Goal: Information Seeking & Learning: Understand process/instructions

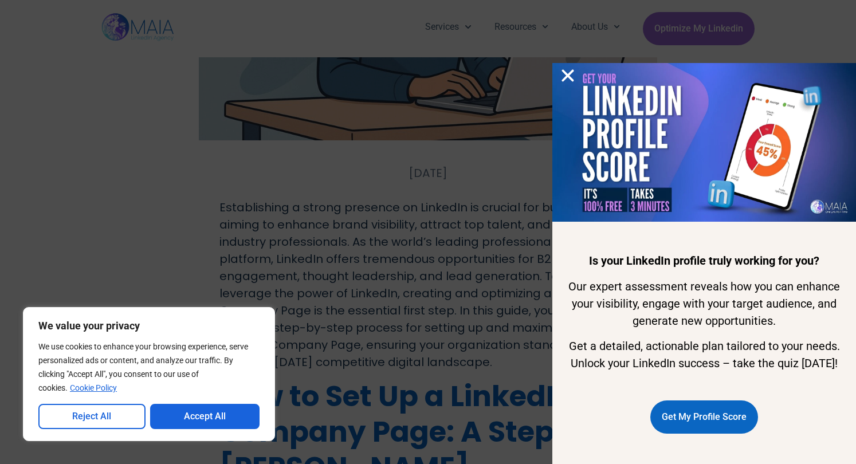
scroll to position [229, 0]
click at [563, 67] on icon "Close" at bounding box center [567, 75] width 17 height 17
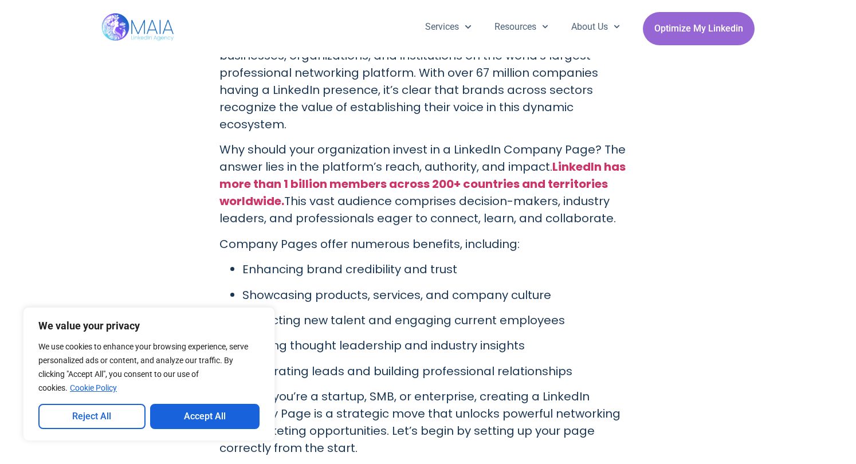
scroll to position [744, 0]
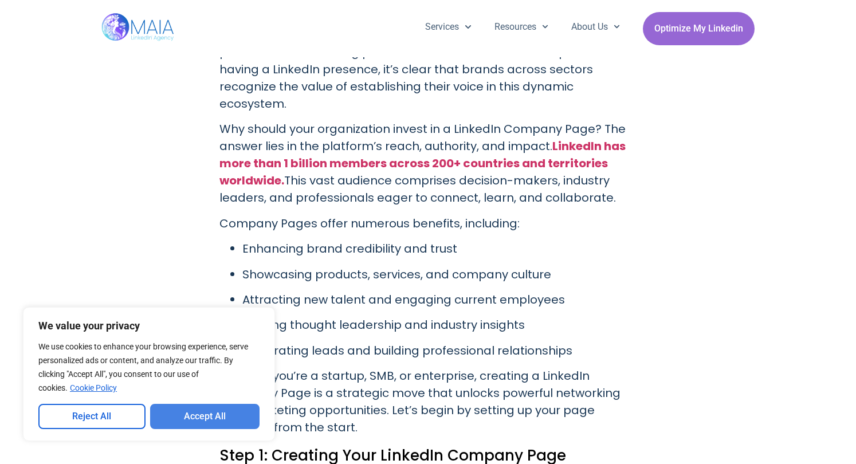
click at [171, 424] on button "Accept All" at bounding box center [205, 416] width 110 height 25
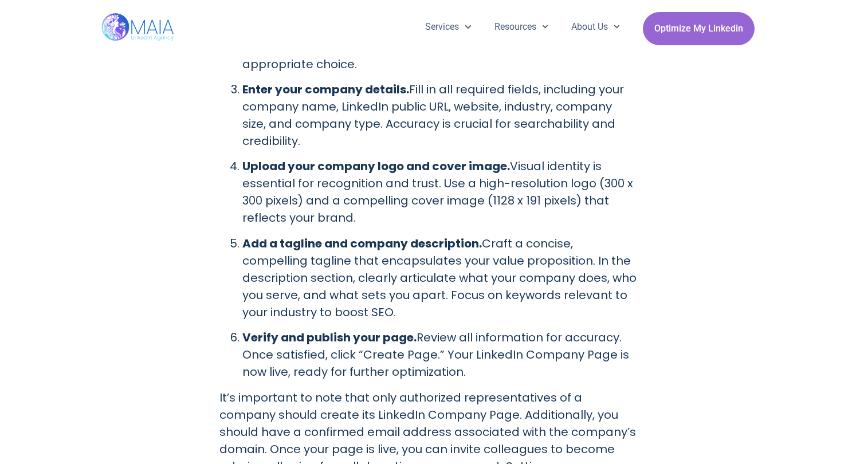
scroll to position [1203, 0]
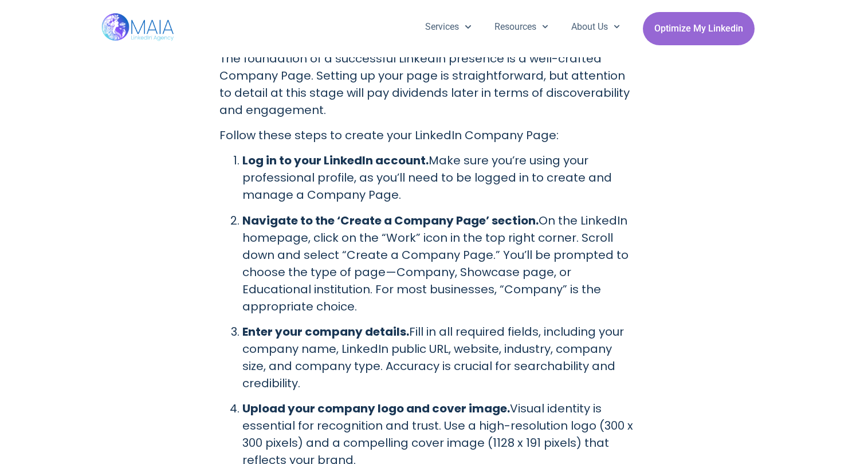
scroll to position [1186, 0]
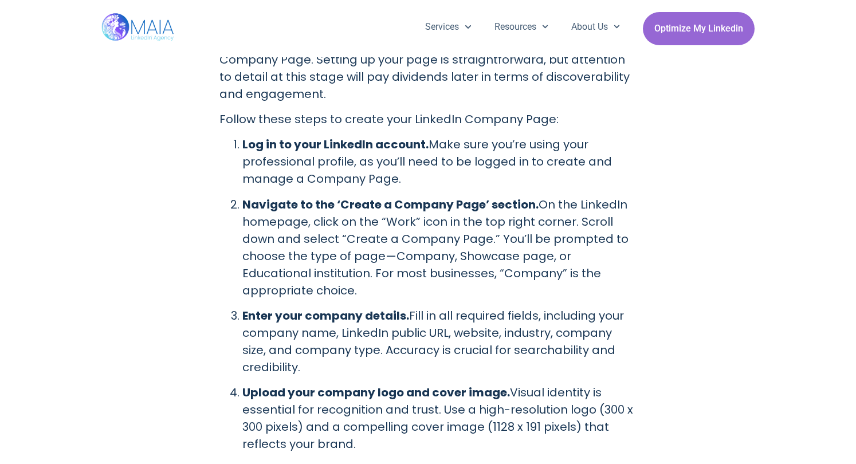
drag, startPoint x: 242, startPoint y: 119, endPoint x: 546, endPoint y: 156, distance: 306.9
click at [546, 156] on li "Log in to your LinkedIn account. Make sure you’re using your professional profi…" at bounding box center [439, 162] width 394 height 52
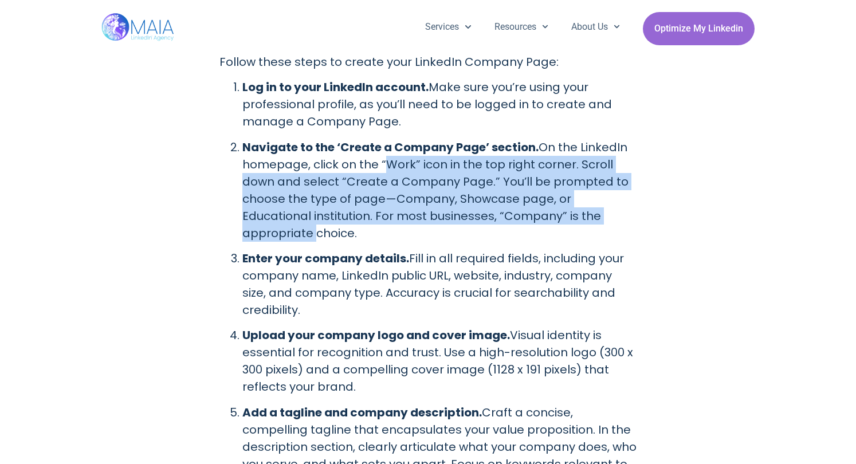
drag, startPoint x: 380, startPoint y: 145, endPoint x: 652, endPoint y: 195, distance: 276.5
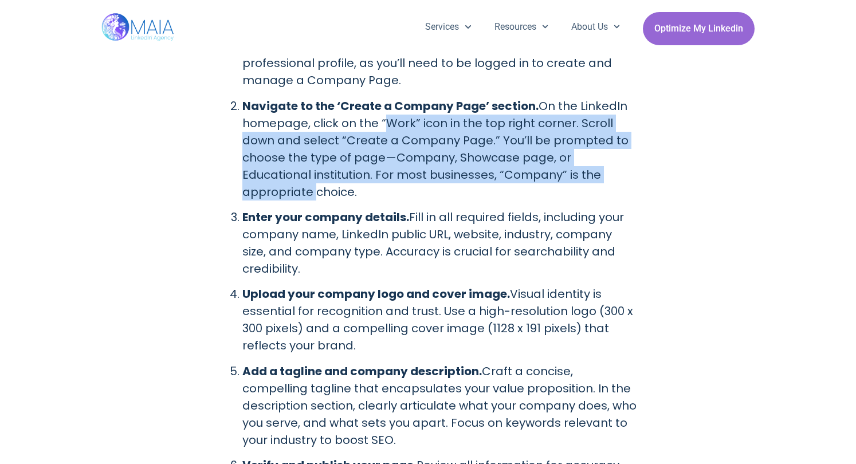
scroll to position [1276, 0]
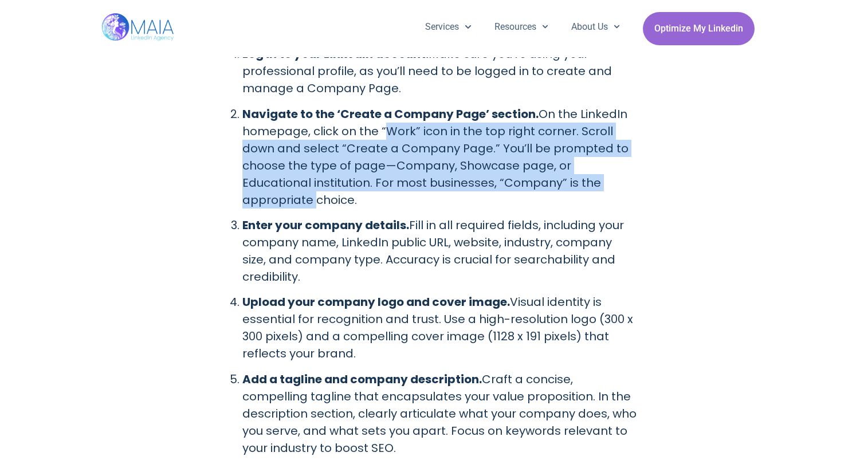
click at [352, 135] on p "Navigate to the ‘Create a Company Page’ section. On the LinkedIn homepage, clic…" at bounding box center [439, 156] width 394 height 103
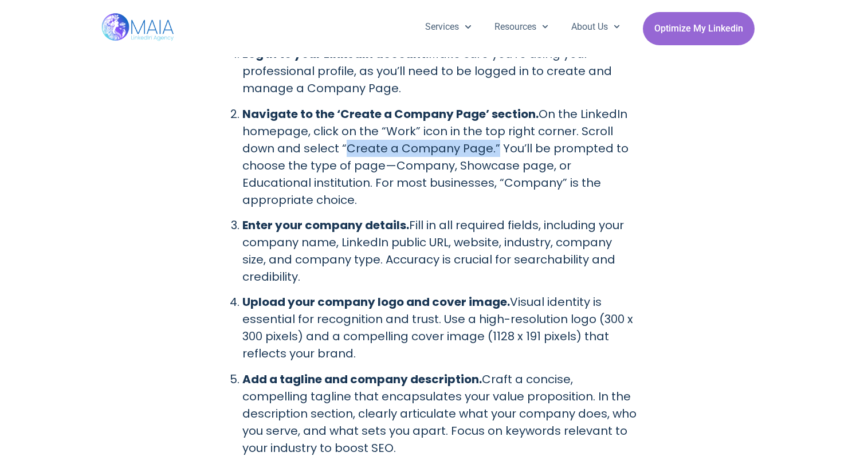
drag, startPoint x: 363, startPoint y: 129, endPoint x: 490, endPoint y: 135, distance: 127.3
click at [490, 135] on p "Navigate to the ‘Create a Company Page’ section. On the LinkedIn homepage, clic…" at bounding box center [439, 156] width 394 height 103
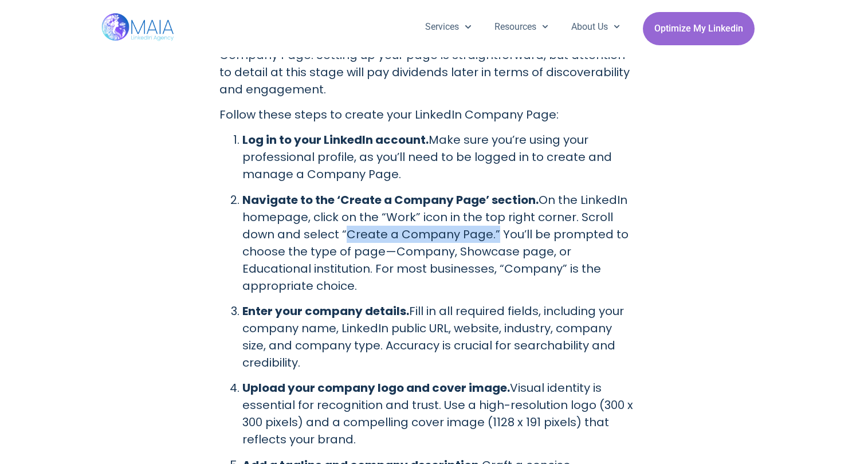
scroll to position [1179, 0]
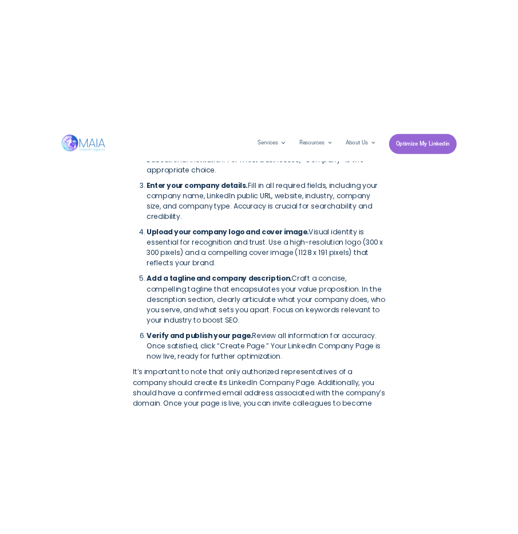
scroll to position [1408, 0]
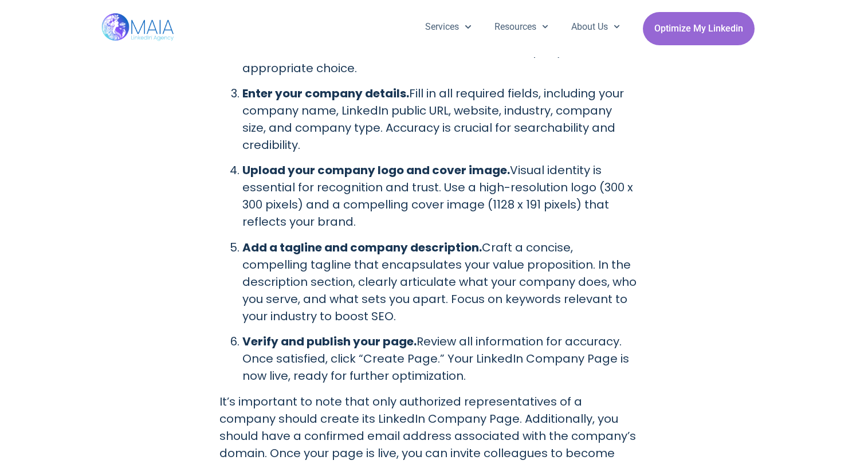
drag, startPoint x: 444, startPoint y: 252, endPoint x: 225, endPoint y: 167, distance: 235.3
click at [225, 167] on ol "Log in to your LinkedIn account. Make sure you’re using your professional profi…" at bounding box center [427, 149] width 417 height 471
